Goal: Find specific page/section: Find specific page/section

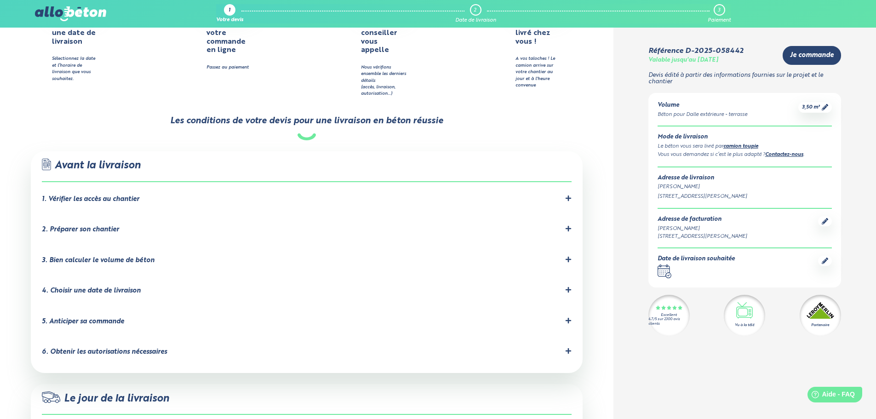
scroll to position [552, 0]
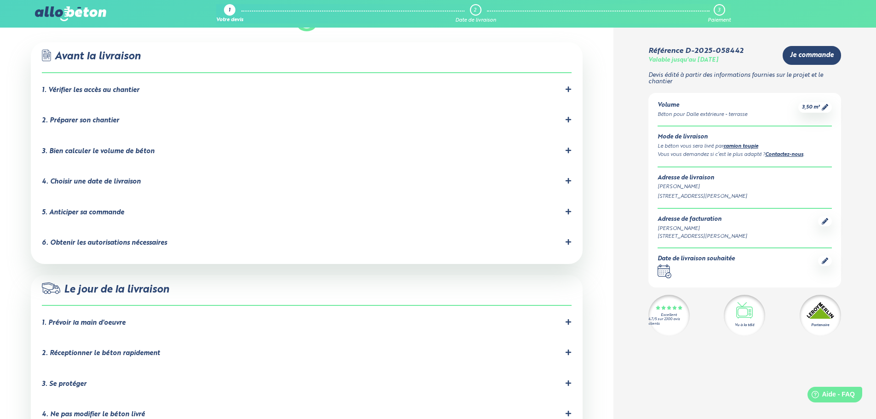
click at [567, 86] on icon at bounding box center [568, 89] width 6 height 6
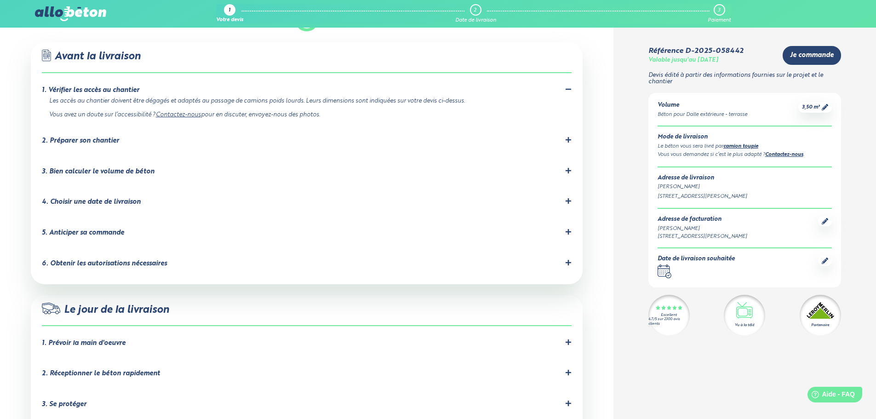
click at [567, 86] on icon at bounding box center [568, 89] width 6 height 6
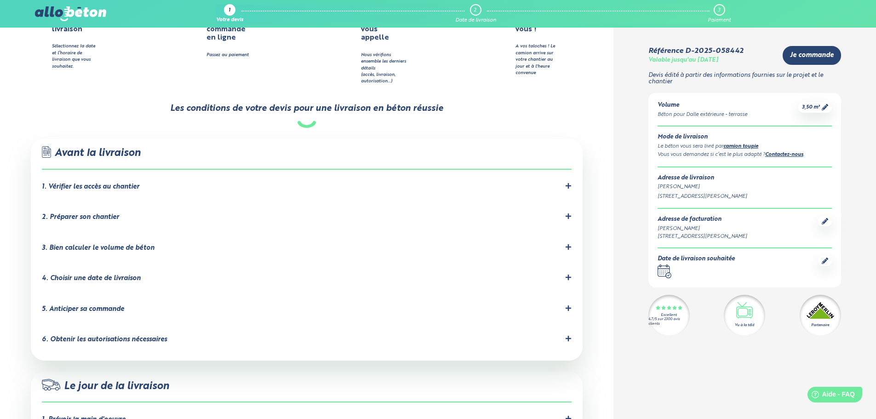
scroll to position [506, 0]
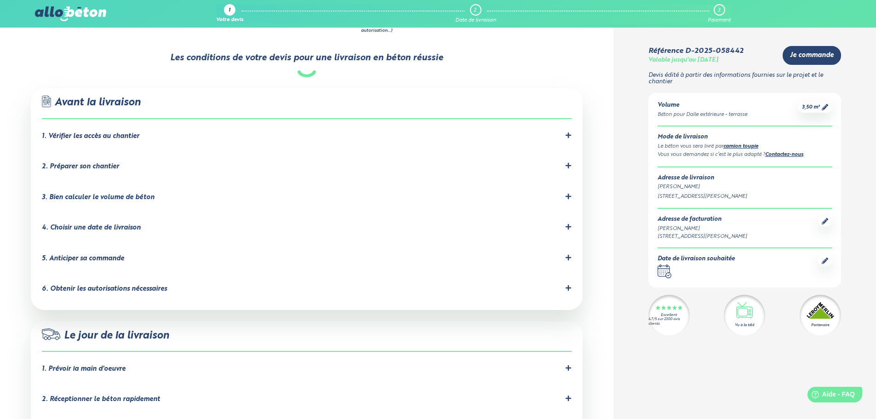
click at [571, 162] on icon at bounding box center [568, 165] width 6 height 6
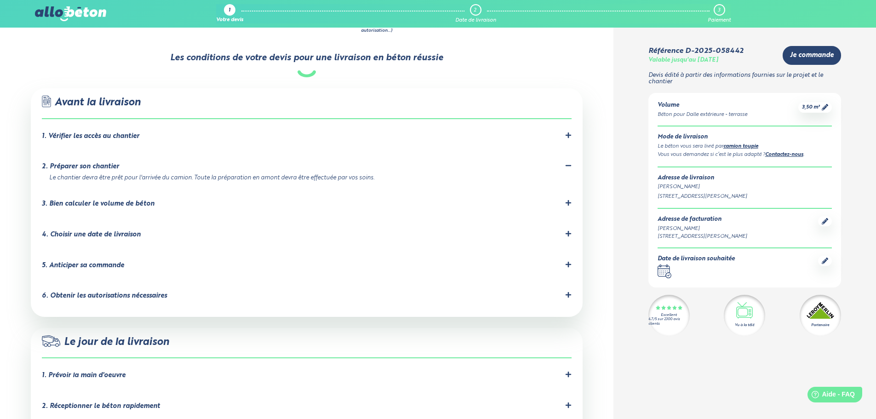
click at [570, 165] on icon at bounding box center [568, 165] width 6 height 1
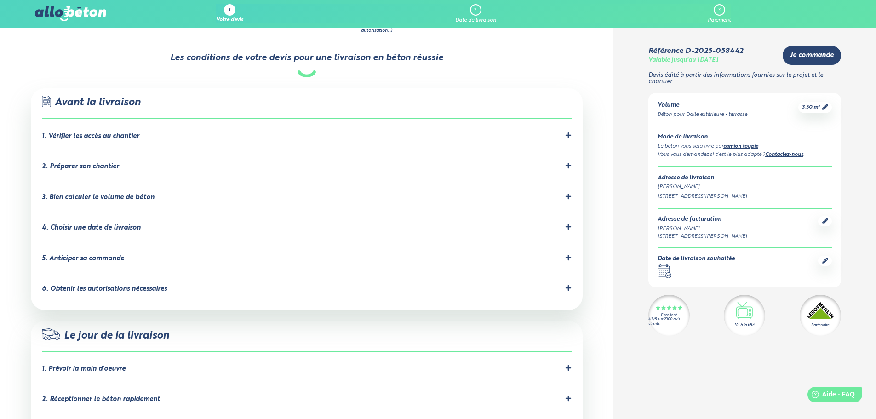
click at [568, 194] on icon at bounding box center [568, 197] width 6 height 6
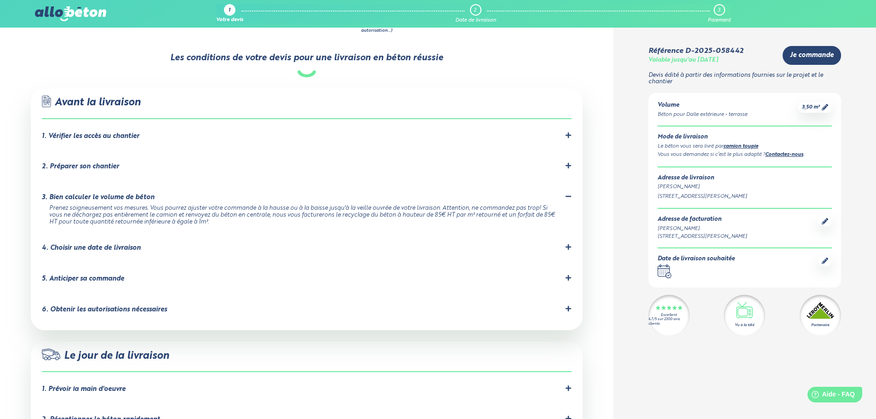
click at [568, 193] on icon at bounding box center [568, 196] width 6 height 6
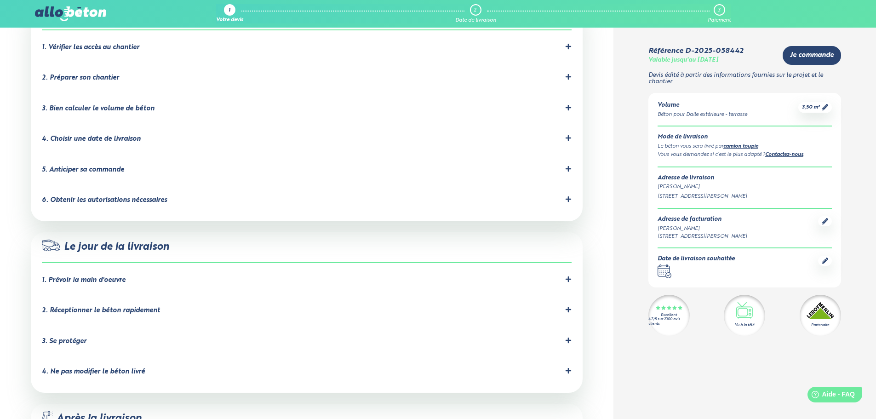
scroll to position [598, 0]
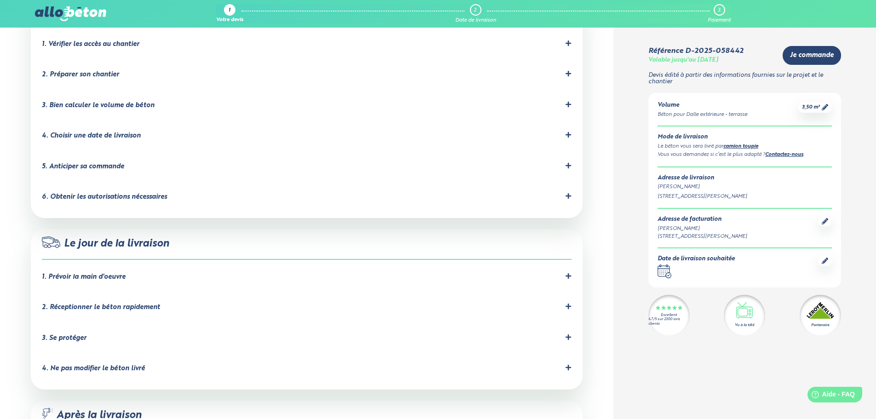
click at [568, 193] on icon at bounding box center [568, 196] width 6 height 6
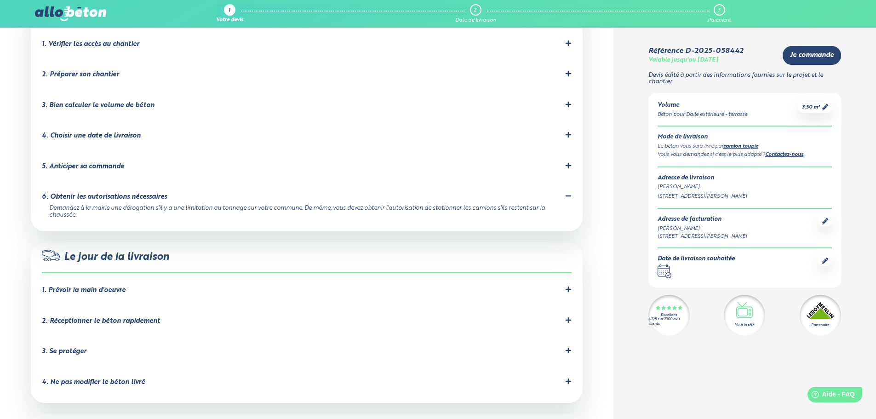
click at [568, 193] on icon at bounding box center [568, 196] width 6 height 6
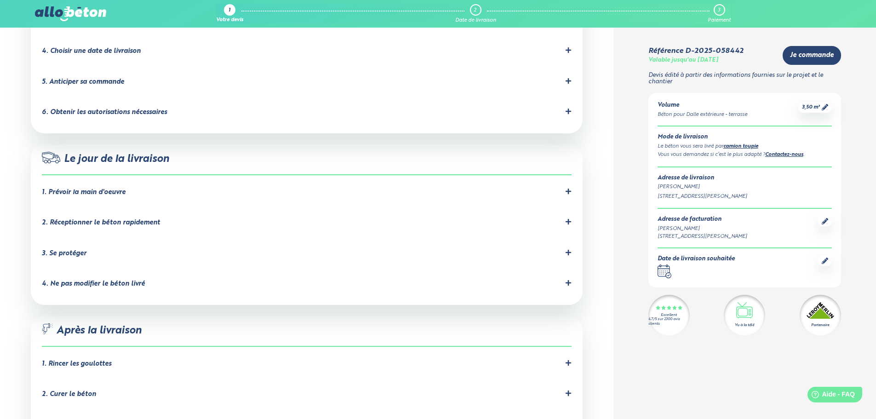
scroll to position [690, 0]
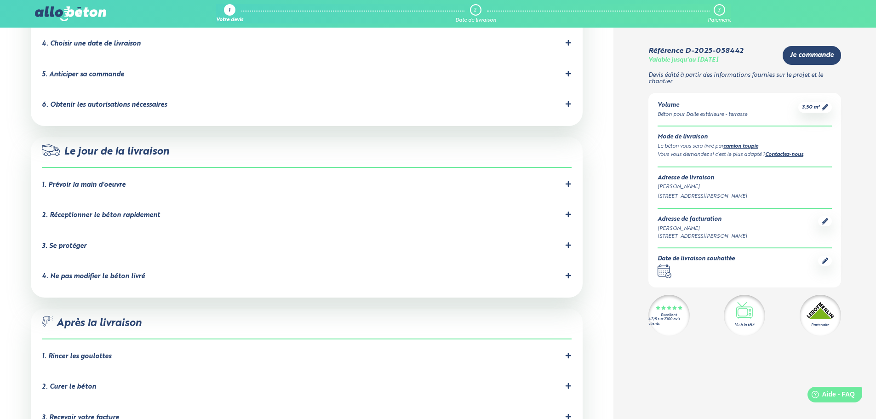
click at [568, 181] on icon at bounding box center [568, 184] width 6 height 6
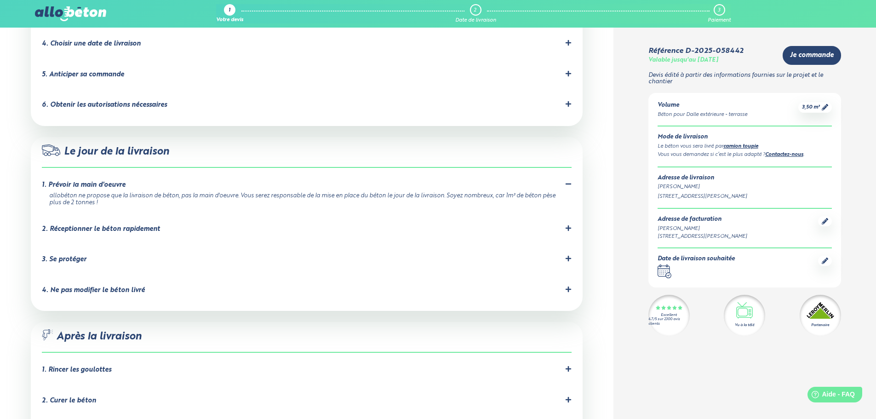
click at [568, 181] on icon at bounding box center [568, 184] width 6 height 6
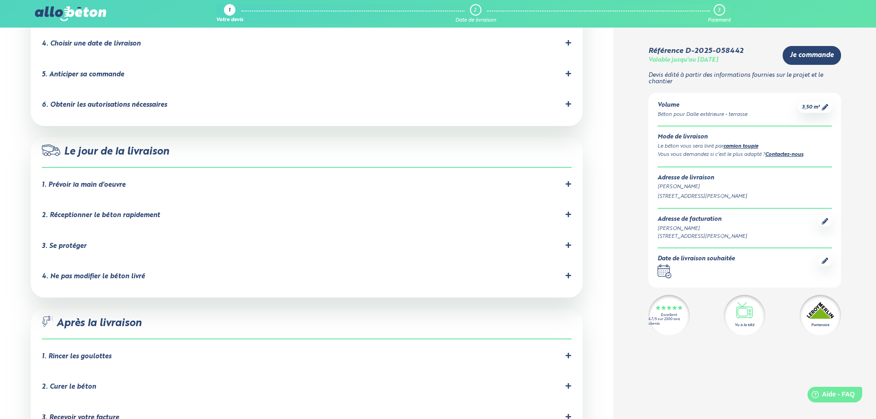
click at [568, 211] on icon at bounding box center [568, 214] width 6 height 6
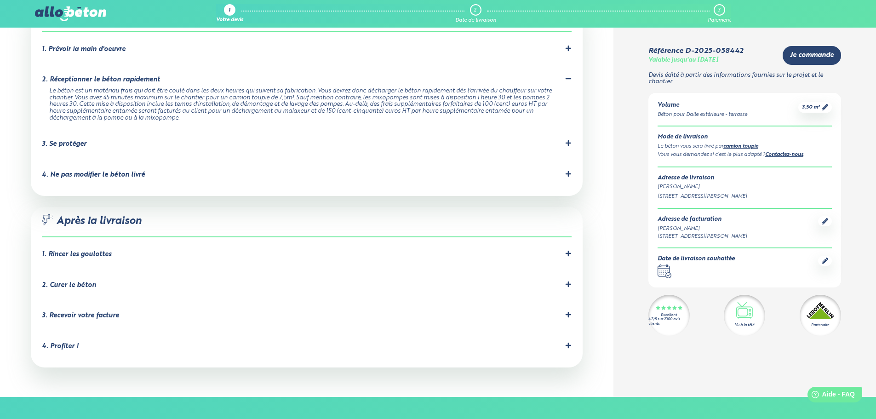
scroll to position [828, 0]
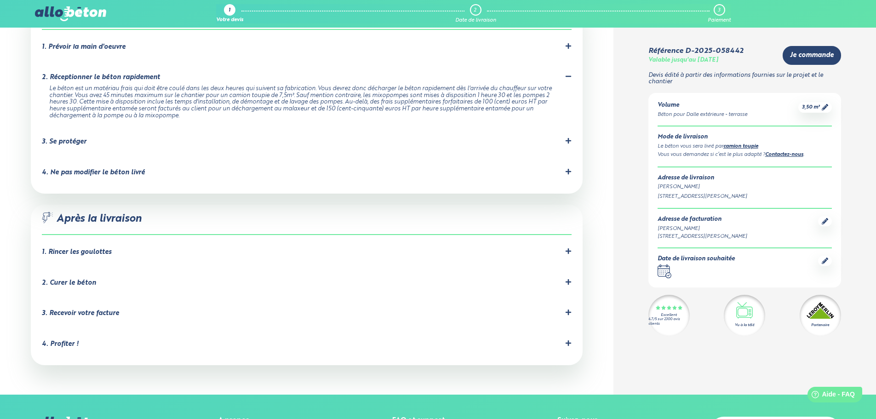
click at [569, 248] on icon at bounding box center [568, 251] width 6 height 6
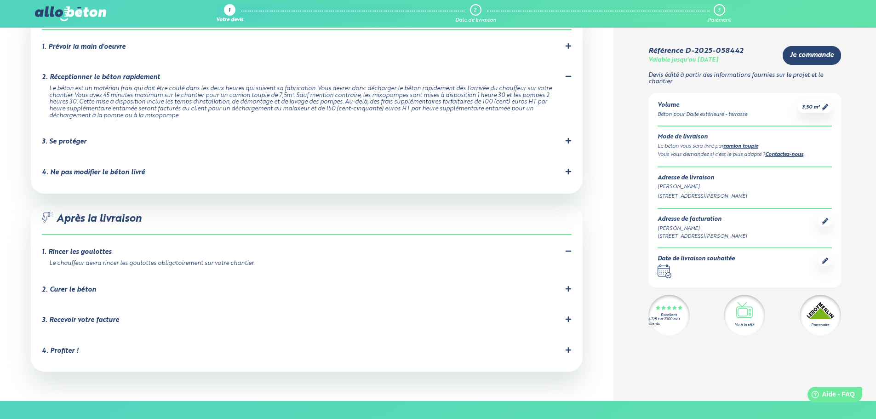
click at [569, 248] on icon at bounding box center [568, 251] width 6 height 6
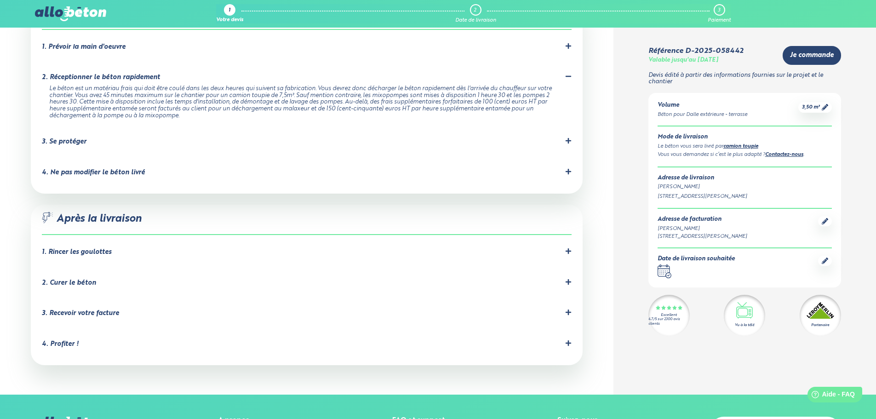
click at [568, 279] on icon at bounding box center [568, 282] width 6 height 6
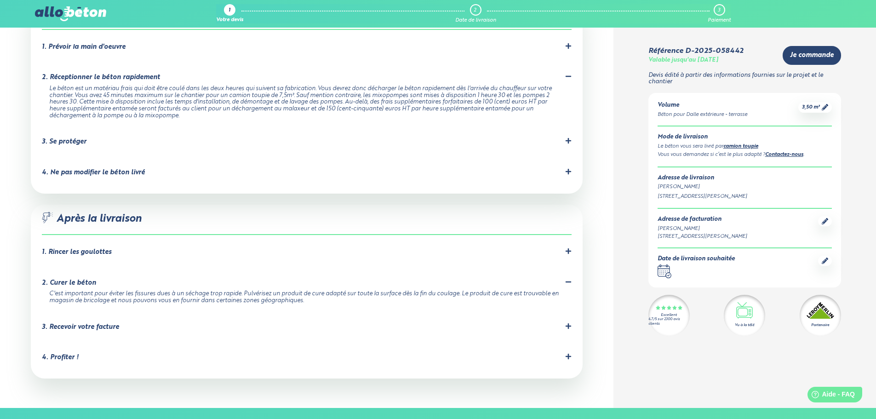
click at [568, 279] on icon at bounding box center [568, 282] width 6 height 6
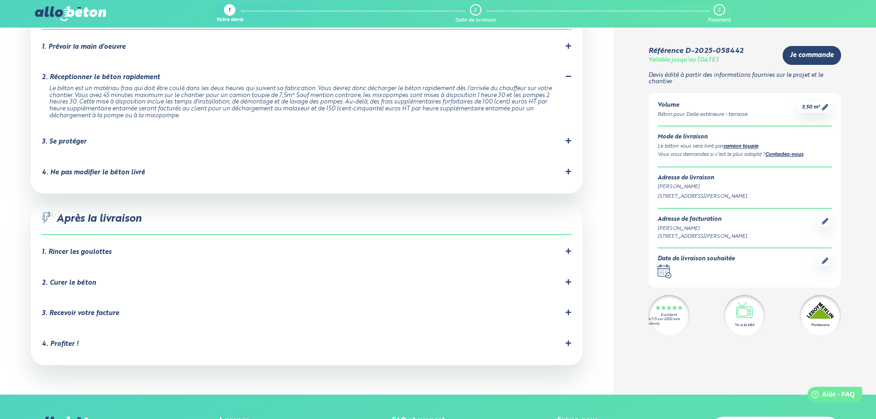
click at [569, 309] on icon at bounding box center [568, 312] width 6 height 6
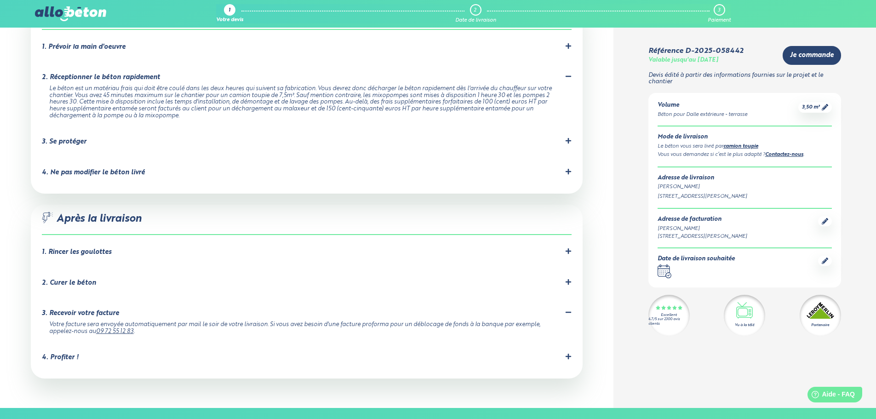
click at [569, 309] on icon at bounding box center [568, 312] width 6 height 6
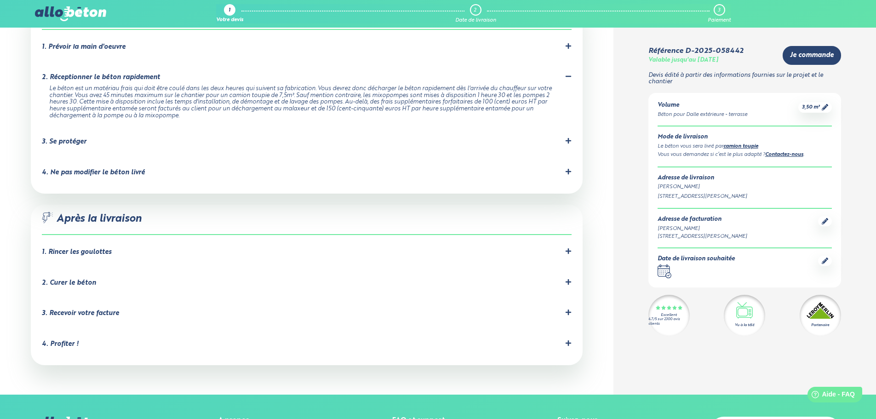
click at [569, 340] on icon at bounding box center [568, 343] width 6 height 6
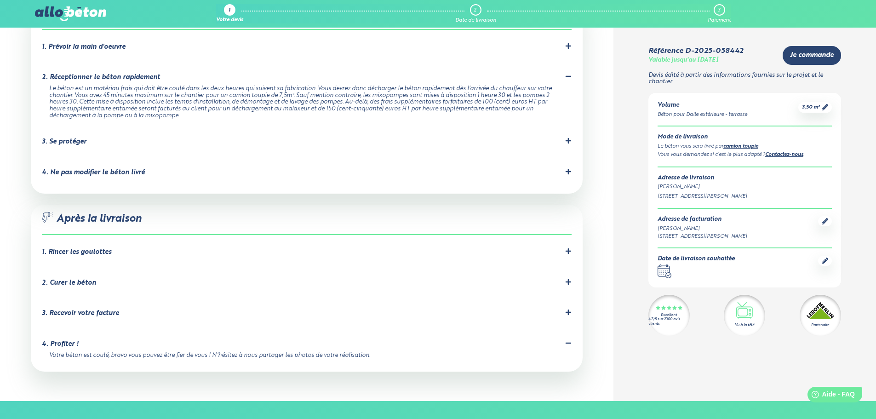
click at [570, 343] on icon at bounding box center [568, 343] width 6 height 1
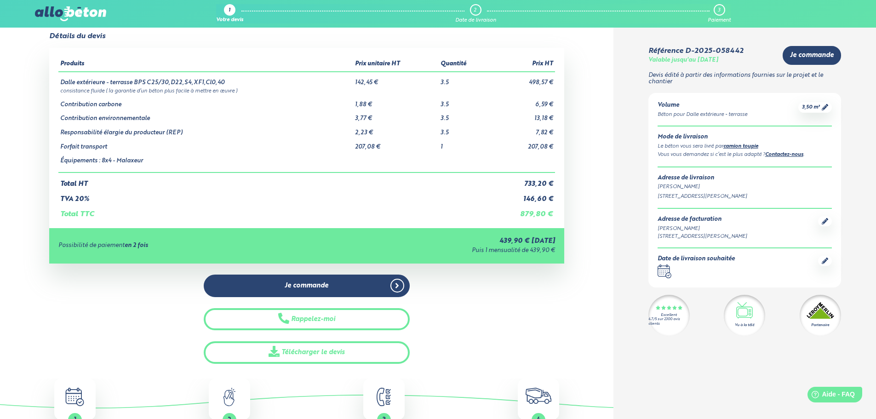
scroll to position [0, 0]
